Goal: Task Accomplishment & Management: Use online tool/utility

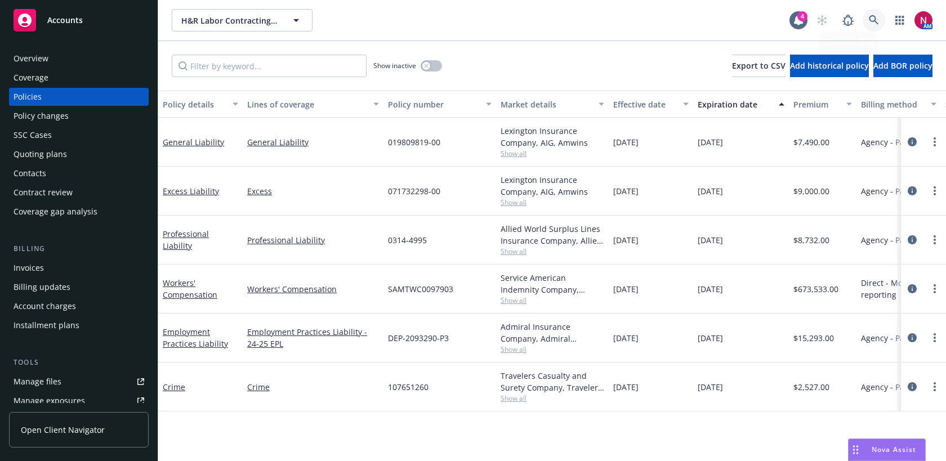
click at [874, 11] on link at bounding box center [874, 20] width 23 height 23
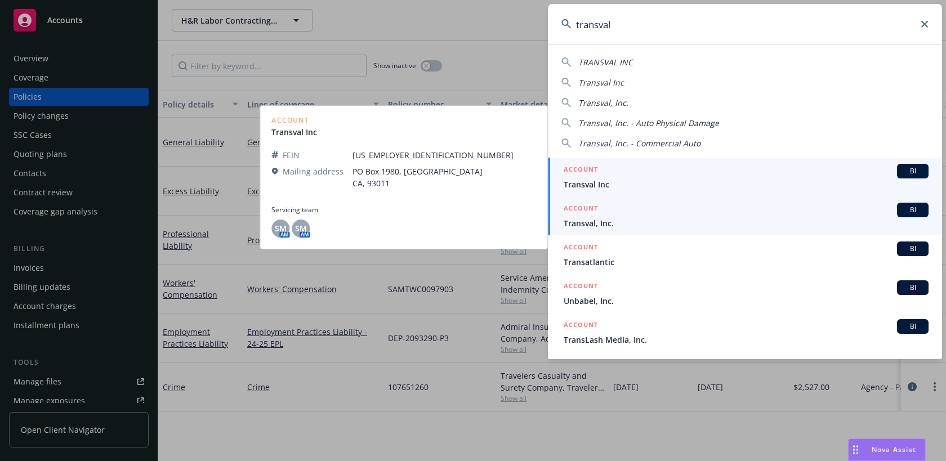
type input "transval"
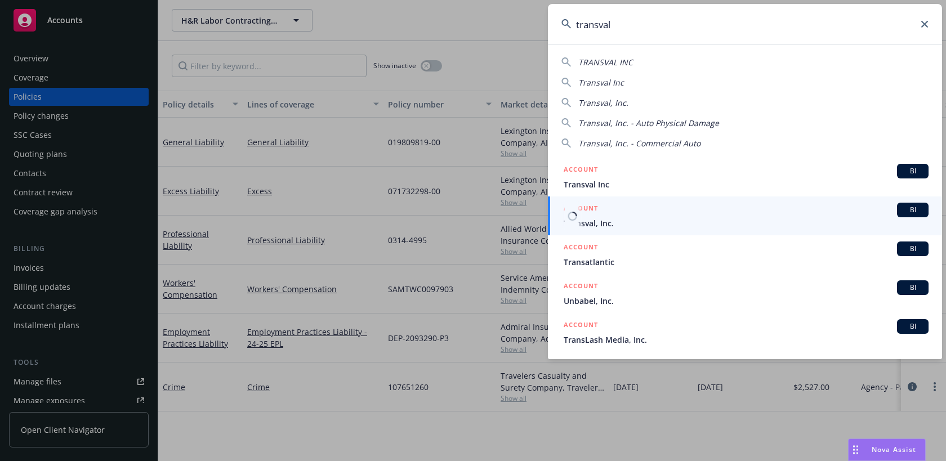
click at [740, 217] on div "ACCOUNT BI" at bounding box center [746, 210] width 365 height 15
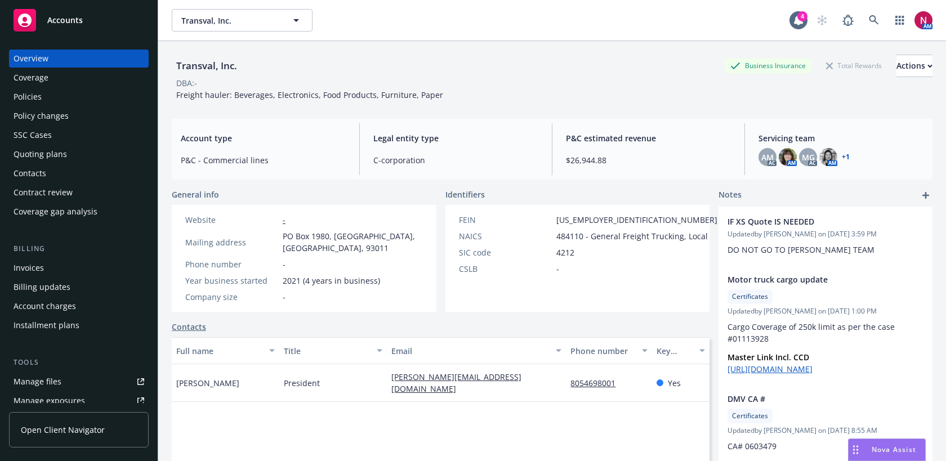
click at [78, 93] on div "Policies" at bounding box center [79, 97] width 131 height 18
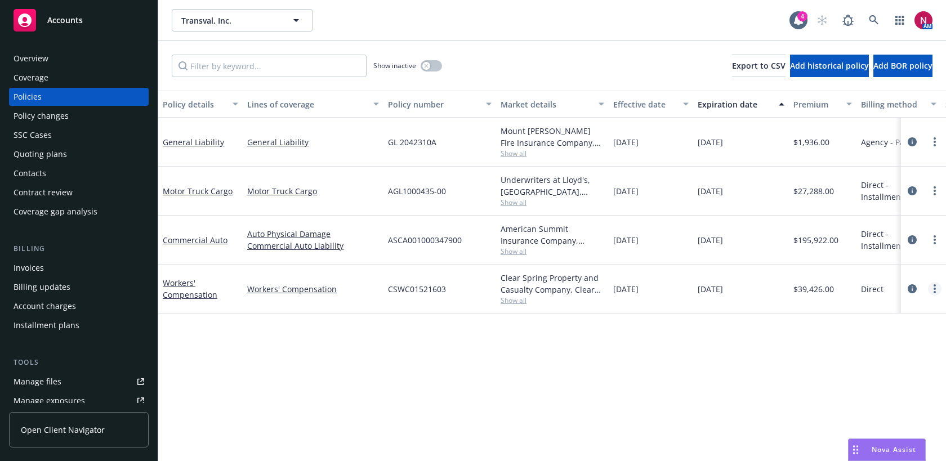
click at [934, 288] on circle "more" at bounding box center [935, 289] width 2 height 2
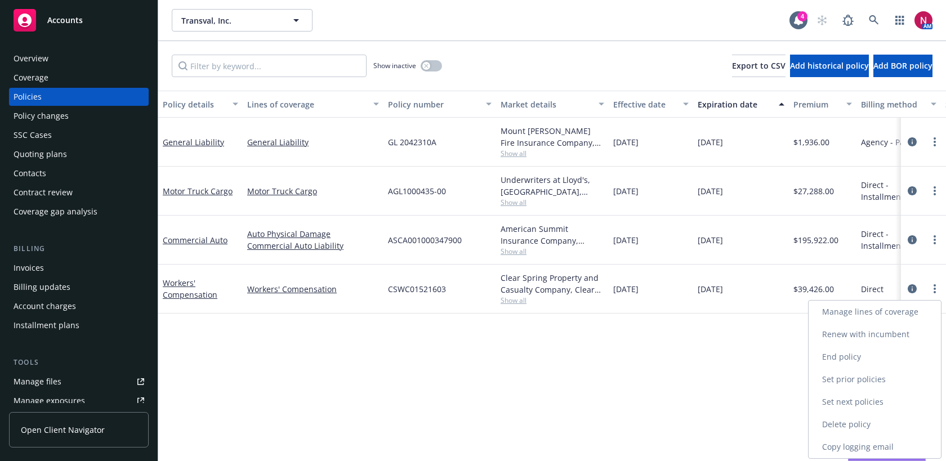
click at [890, 438] on link "Copy logging email" at bounding box center [875, 447] width 132 height 23
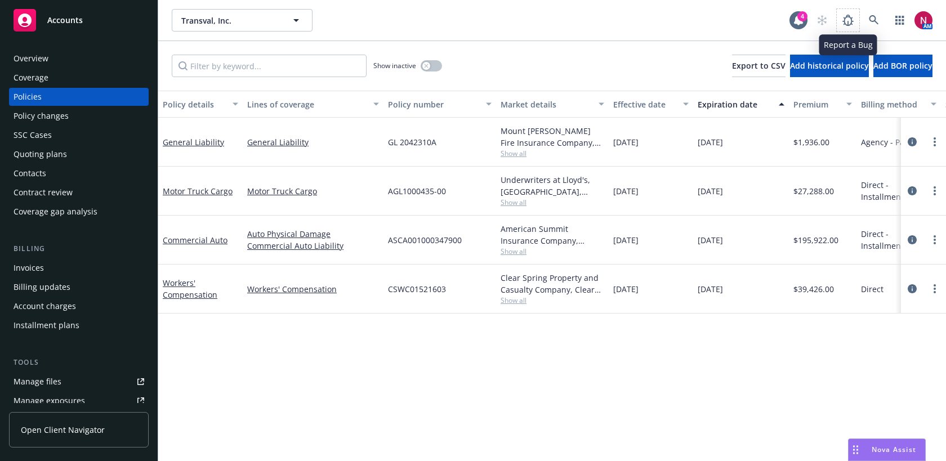
click at [859, 12] on span at bounding box center [848, 20] width 23 height 23
click at [870, 14] on link at bounding box center [874, 20] width 23 height 23
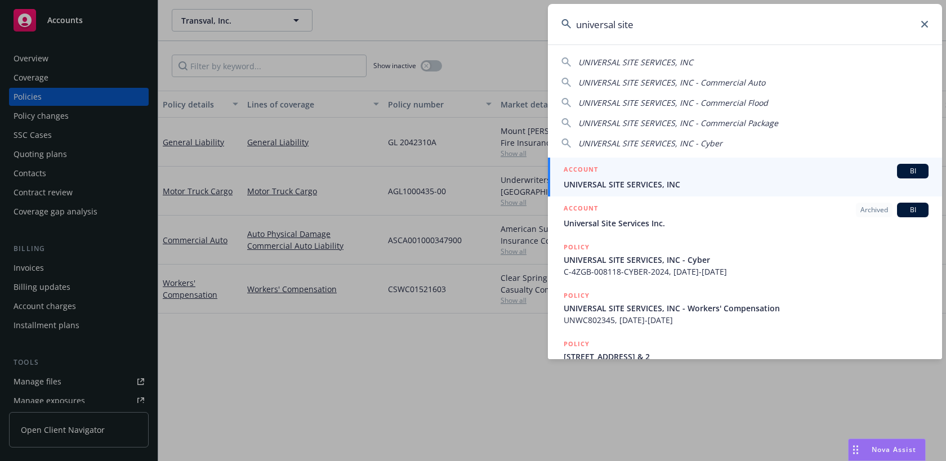
type input "universal site"
click at [767, 162] on link "ACCOUNT BI UNIVERSAL SITE SERVICES, INC" at bounding box center [745, 177] width 394 height 39
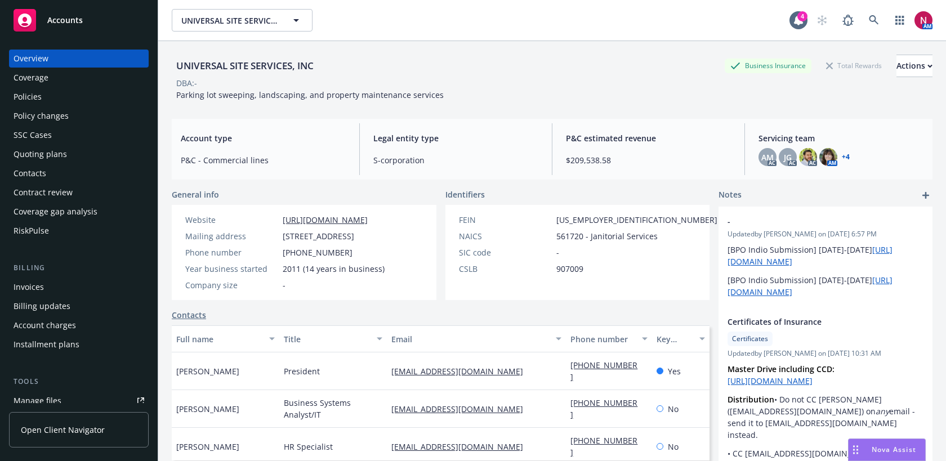
click at [86, 157] on div "Quoting plans" at bounding box center [79, 154] width 131 height 18
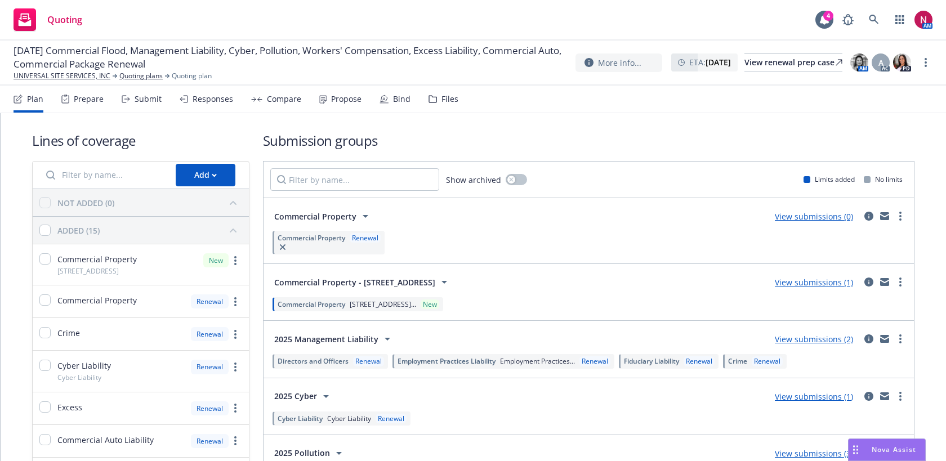
click at [429, 100] on icon at bounding box center [433, 99] width 8 height 8
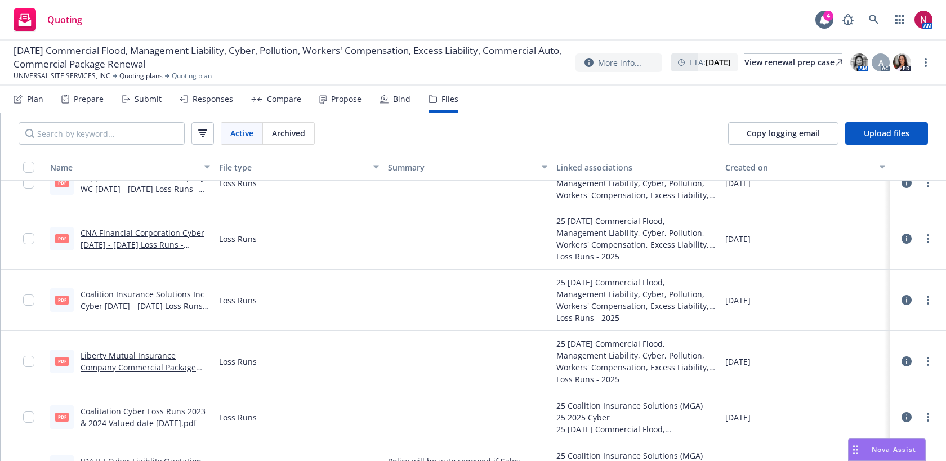
scroll to position [4550, 0]
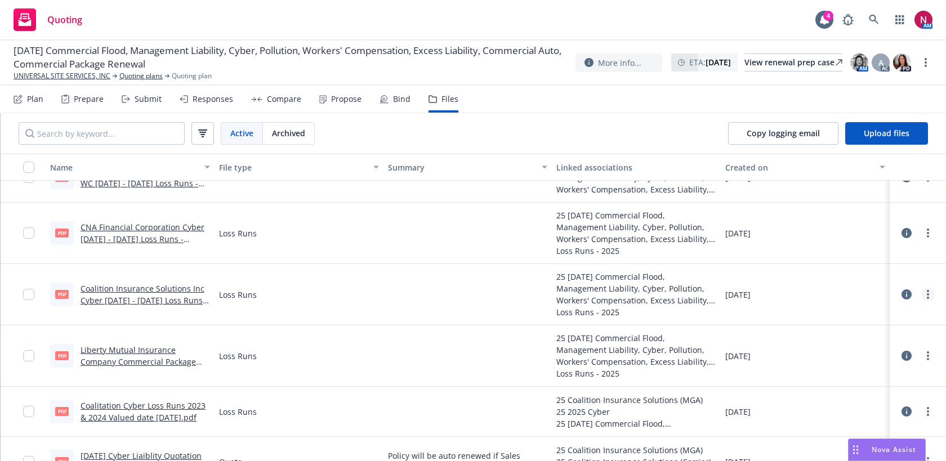
click at [932, 295] on link "more" at bounding box center [928, 295] width 14 height 14
click at [886, 335] on link "Download" at bounding box center [878, 340] width 112 height 23
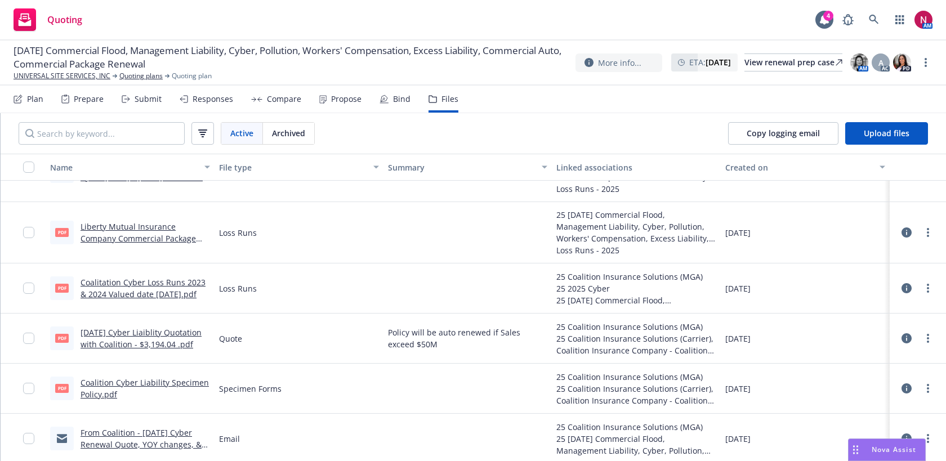
scroll to position [4582, 0]
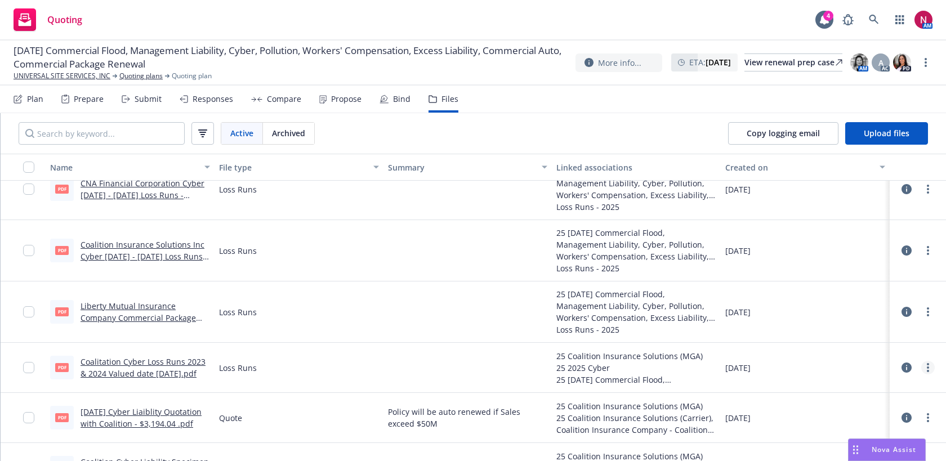
click at [929, 367] on link "more" at bounding box center [928, 368] width 14 height 14
click at [908, 297] on link "Download" at bounding box center [878, 299] width 112 height 23
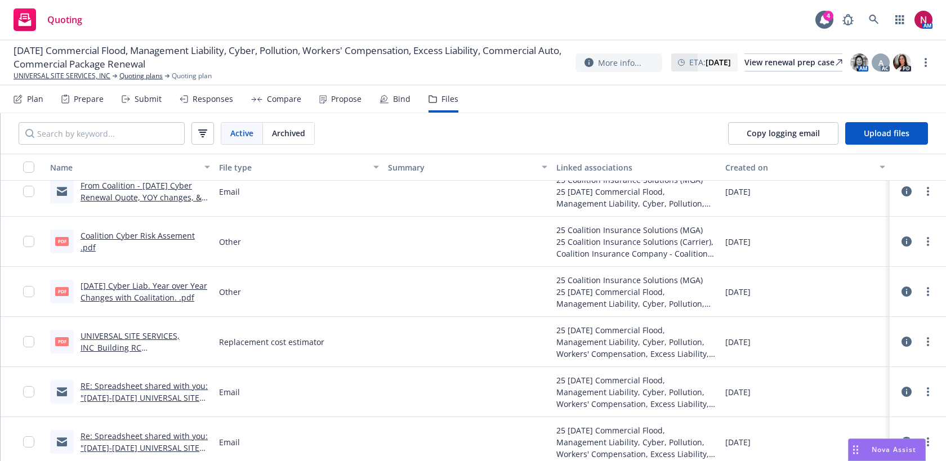
scroll to position [4841, 0]
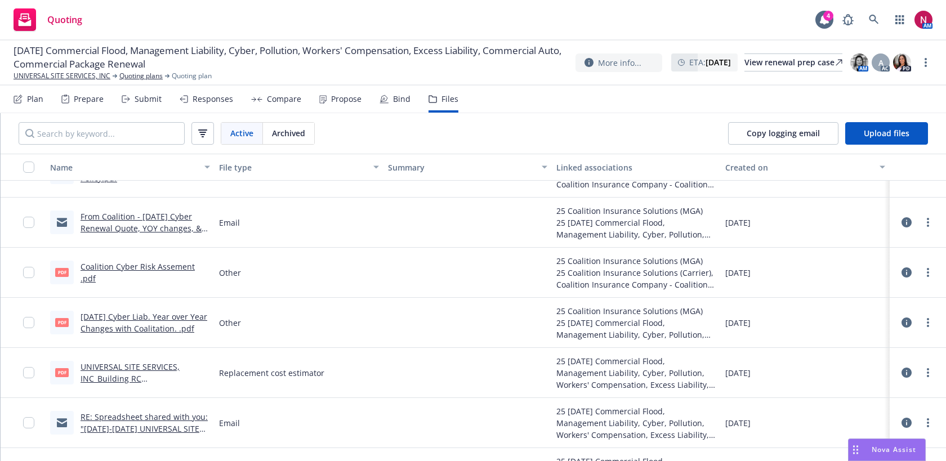
click at [175, 270] on link "Coalition Cyber Risk Assement .pdf" at bounding box center [138, 272] width 114 height 23
click at [143, 96] on div "Submit" at bounding box center [148, 99] width 27 height 9
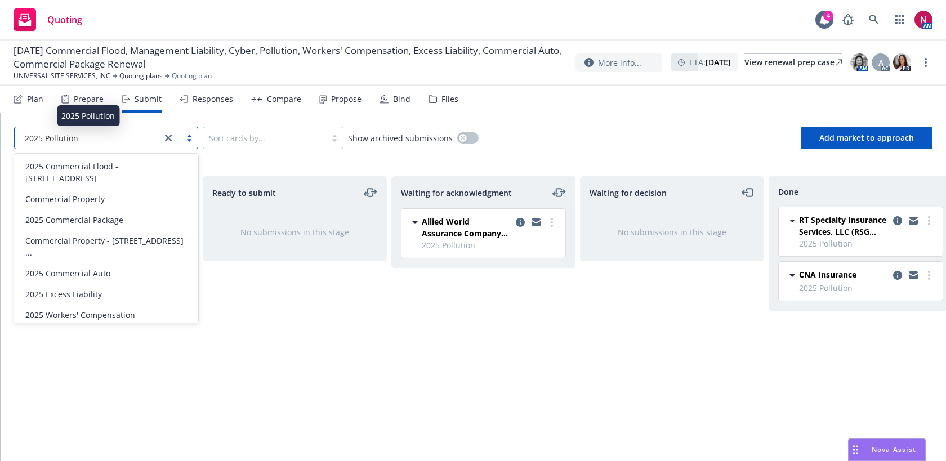
click at [108, 139] on div "2025 Pollution" at bounding box center [88, 138] width 136 height 12
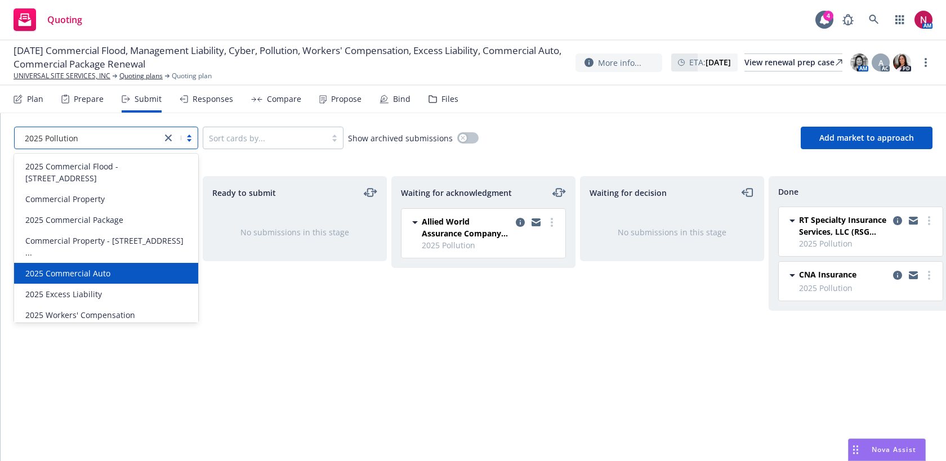
scroll to position [44, 0]
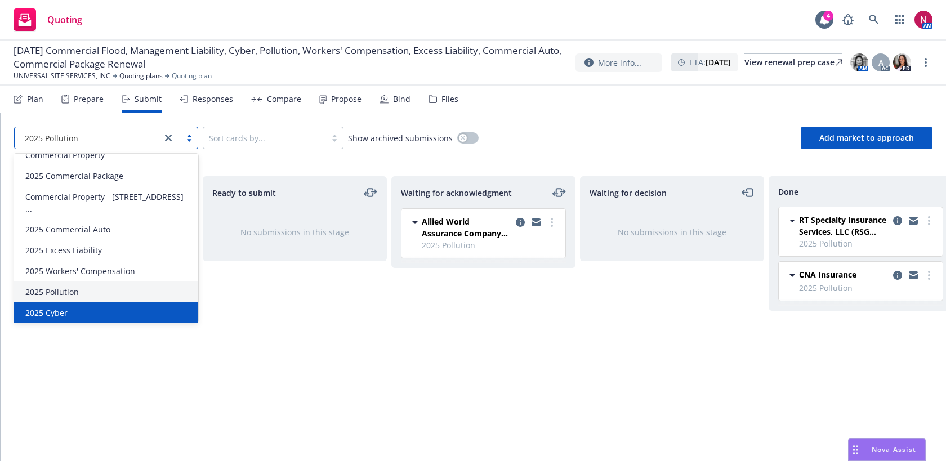
click at [101, 307] on div "2025 Cyber" at bounding box center [106, 313] width 171 height 12
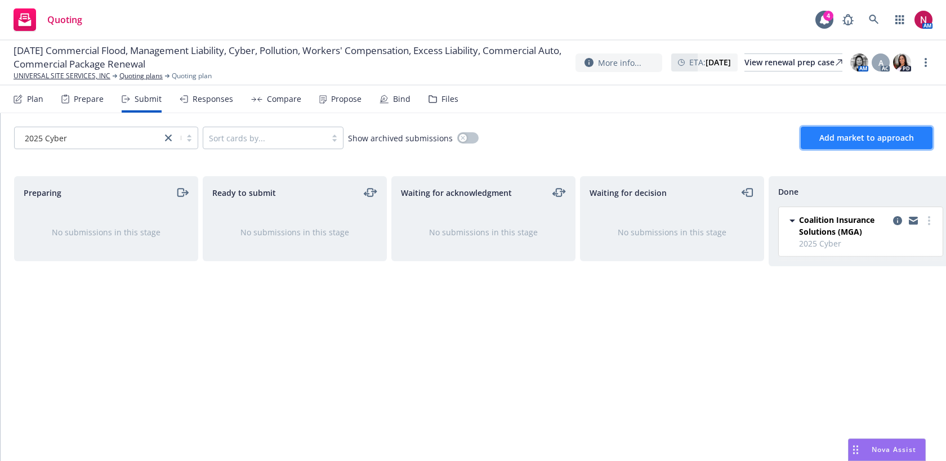
click at [845, 137] on span "Add market to approach" at bounding box center [866, 137] width 95 height 11
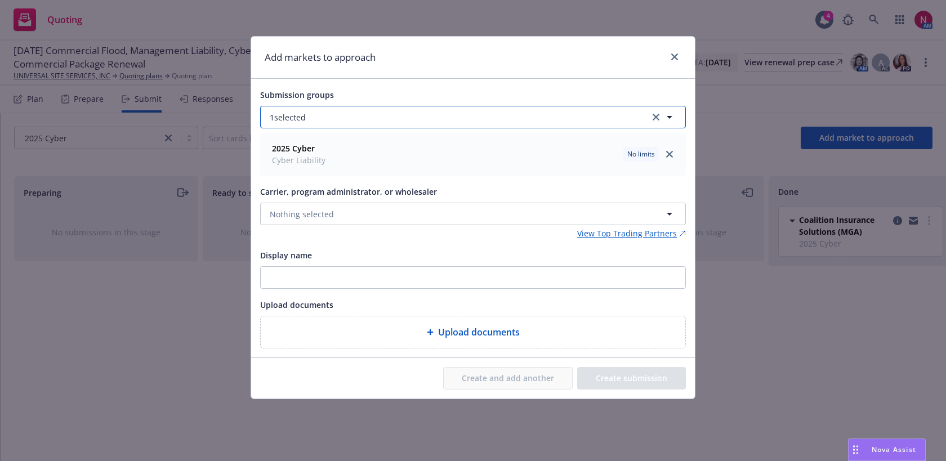
click at [367, 124] on button "1 selected" at bounding box center [473, 117] width 426 height 23
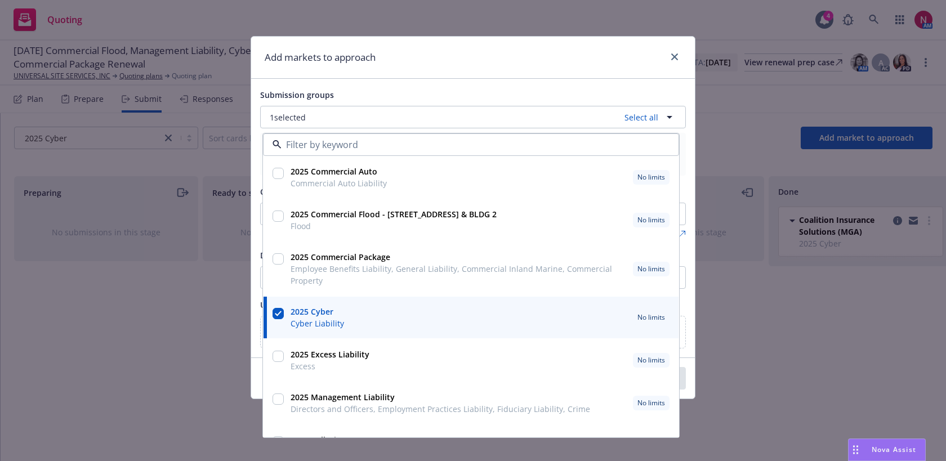
click at [417, 85] on div "Submission groups 1 selected Select all 2025 Commercial Auto Commercial Auto Li…" at bounding box center [473, 218] width 444 height 279
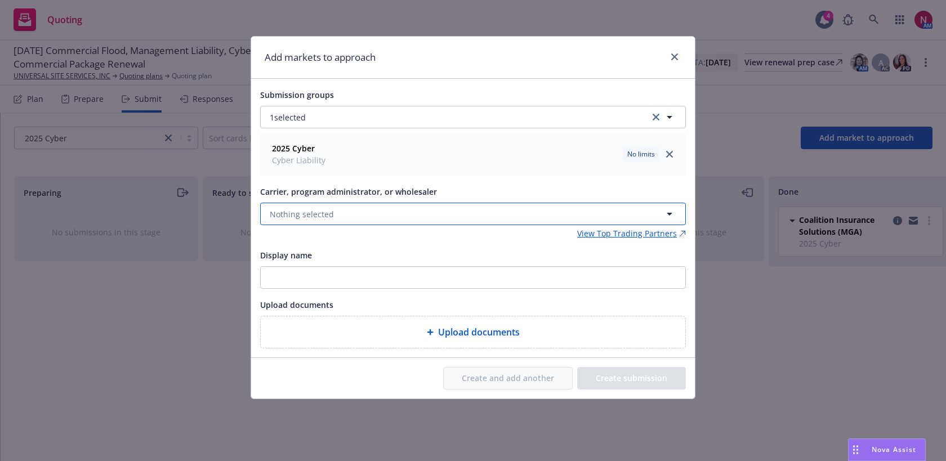
click at [366, 212] on button "Nothing selected" at bounding box center [473, 214] width 426 height 23
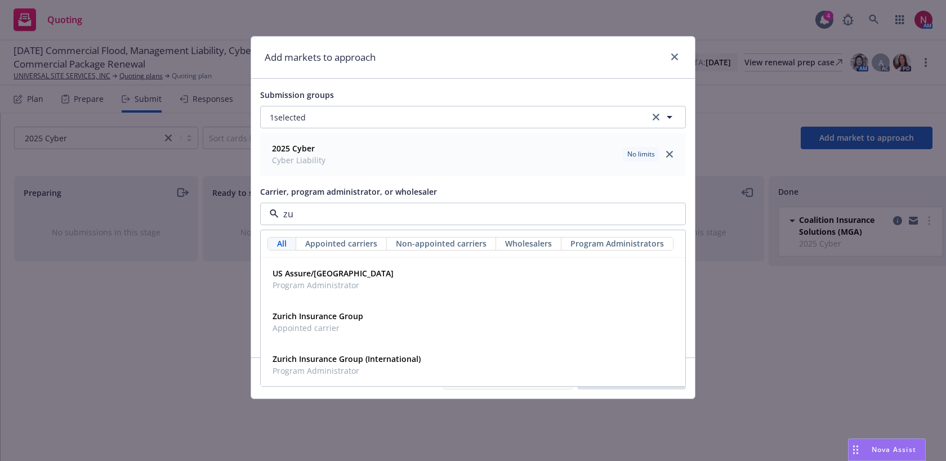
type input "zur"
click at [359, 324] on span "Appointed carrier" at bounding box center [318, 328] width 91 height 12
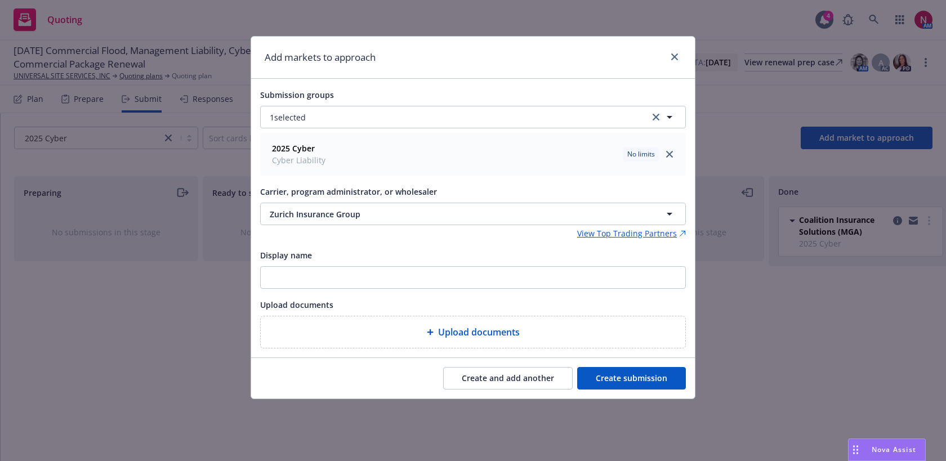
click at [625, 371] on button "Create submission" at bounding box center [631, 378] width 109 height 23
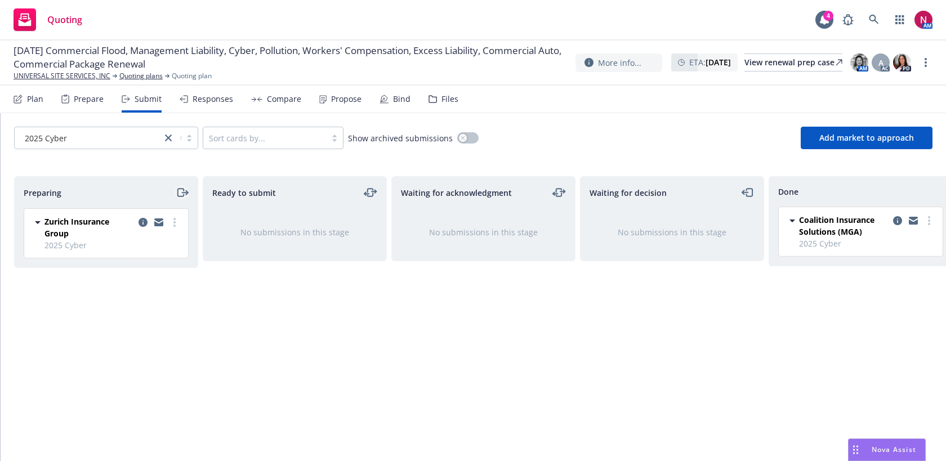
click at [182, 193] on icon "moveRight" at bounding box center [185, 193] width 6 height 0
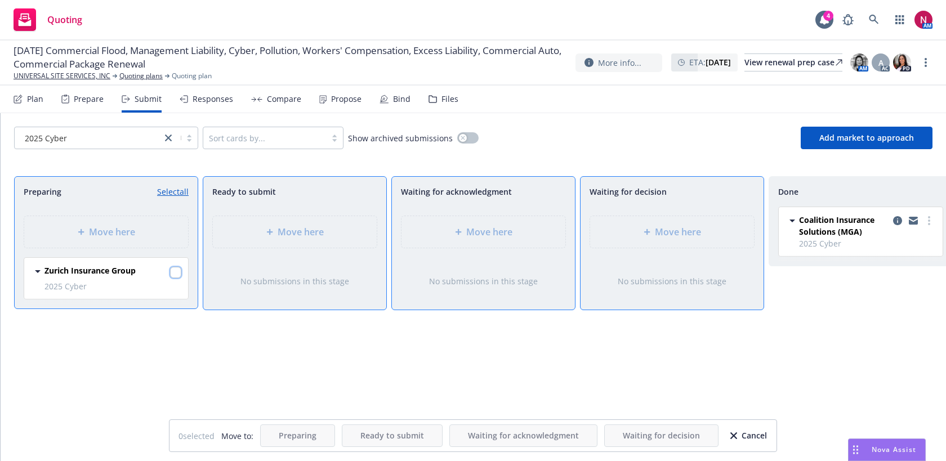
click at [174, 274] on input "checkbox" at bounding box center [175, 272] width 11 height 11
checkbox input "true"
click at [662, 243] on div "Move here" at bounding box center [672, 232] width 164 height 32
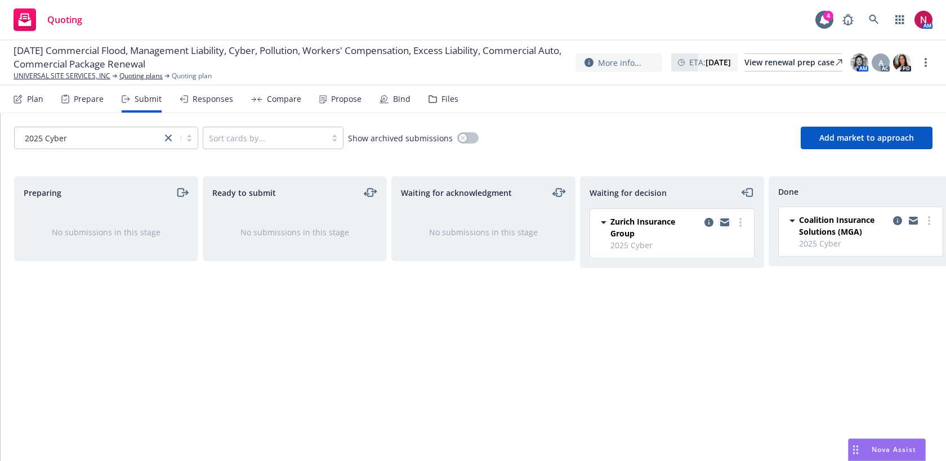
click at [723, 220] on icon "copy logging email" at bounding box center [724, 221] width 9 height 4
